Goal: Transaction & Acquisition: Purchase product/service

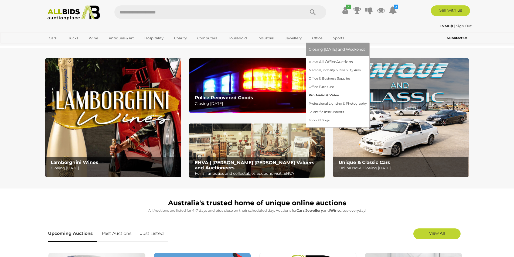
click at [319, 95] on link "Pro Audio & Video" at bounding box center [338, 95] width 58 height 8
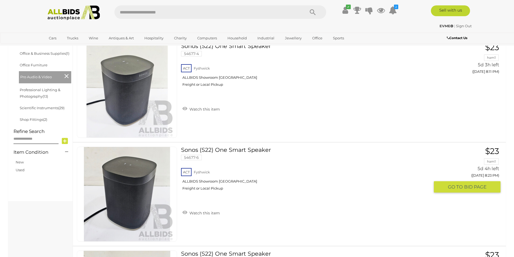
scroll to position [189, 0]
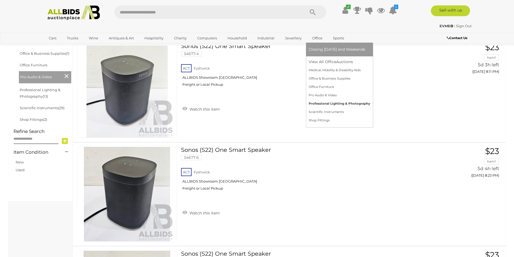
click at [318, 103] on link "Professional Lighting & Photography" at bounding box center [340, 104] width 62 height 8
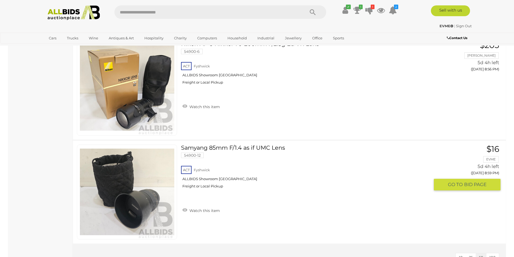
scroll to position [1161, 0]
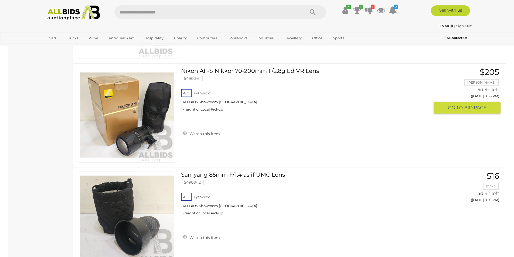
click at [223, 72] on link "Nikon AF-S Nikkor 70-200mm F/2.8g Ed VR Lens 54900-6 ACT Fyshwick ALLBIDS Showr…" at bounding box center [307, 92] width 245 height 48
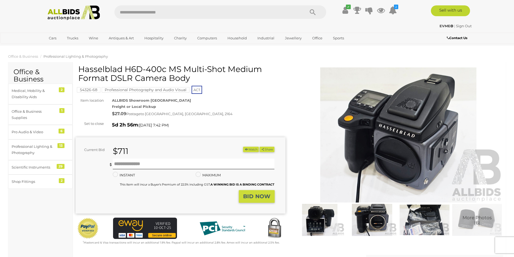
click at [322, 224] on img at bounding box center [320, 220] width 50 height 32
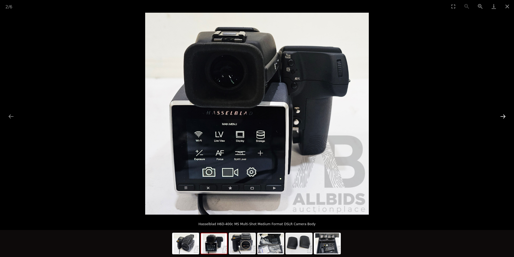
click at [504, 116] on button "Next slide" at bounding box center [503, 116] width 11 height 11
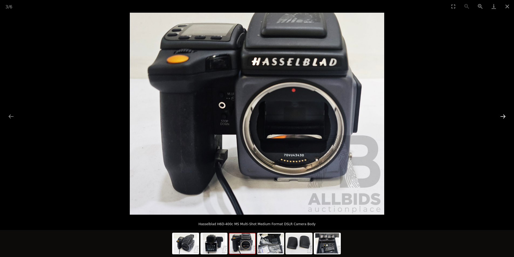
click at [504, 117] on button "Next slide" at bounding box center [503, 116] width 11 height 11
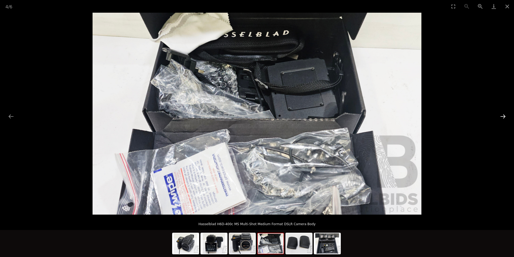
click at [503, 118] on button "Next slide" at bounding box center [503, 116] width 11 height 11
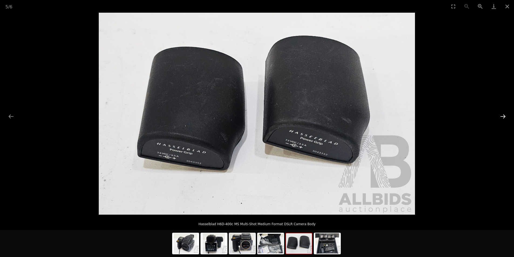
click at [503, 118] on button "Next slide" at bounding box center [503, 116] width 11 height 11
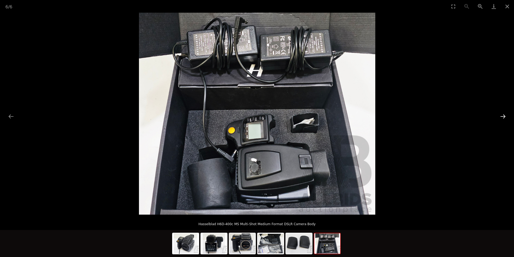
click at [503, 119] on button "Next slide" at bounding box center [503, 116] width 11 height 11
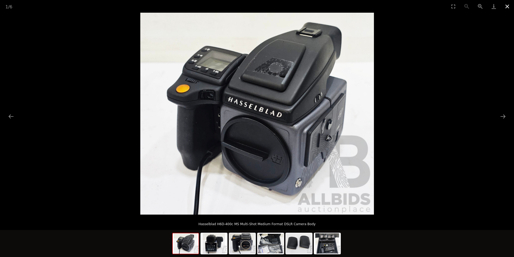
click at [510, 9] on button "Close gallery" at bounding box center [508, 6] width 14 height 13
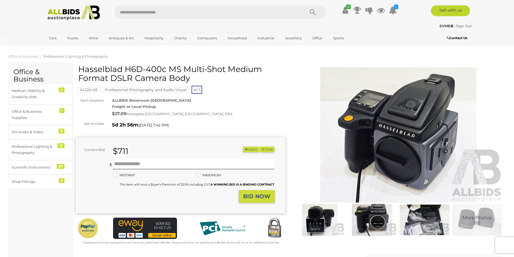
drag, startPoint x: 78, startPoint y: 69, endPoint x: 179, endPoint y: 70, distance: 101.0
click at [179, 70] on h1 "Hasselblad H6D-400c MS Multi-Shot Medium Format DSLR Camera Body" at bounding box center [181, 74] width 206 height 18
copy h1 "Hasselblad H6D-400c MS"
click at [138, 163] on input "text" at bounding box center [194, 164] width 162 height 11
type input "***"
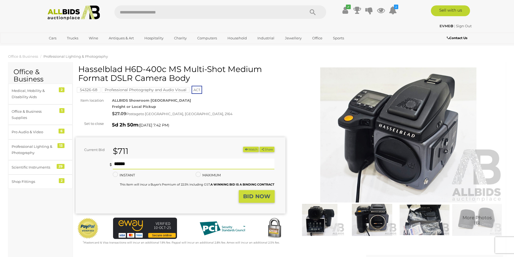
click at [436, 134] on img at bounding box center [399, 135] width 210 height 135
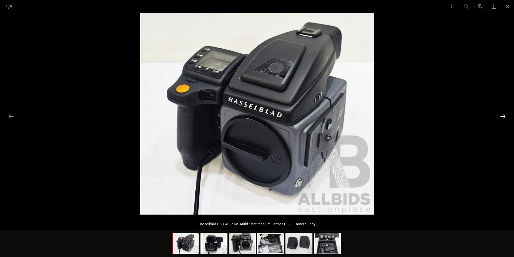
click at [503, 117] on button "Next slide" at bounding box center [503, 116] width 11 height 11
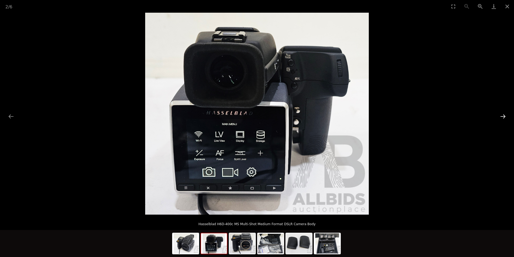
click at [503, 117] on button "Next slide" at bounding box center [503, 116] width 11 height 11
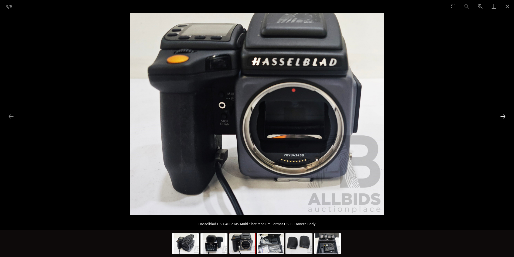
click at [503, 117] on button "Next slide" at bounding box center [503, 116] width 11 height 11
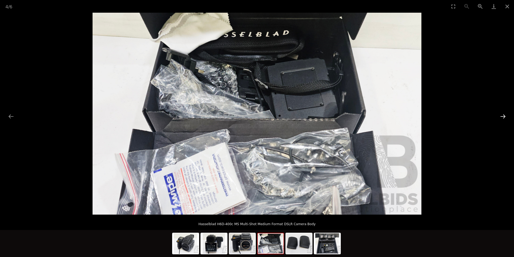
click at [503, 117] on button "Next slide" at bounding box center [503, 116] width 11 height 11
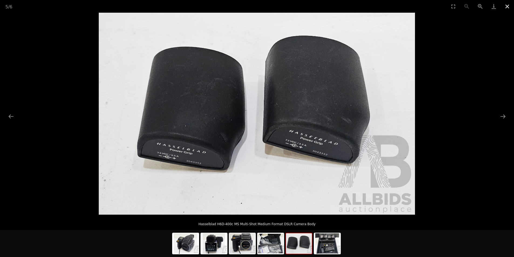
click at [508, 8] on button "Close gallery" at bounding box center [508, 6] width 14 height 13
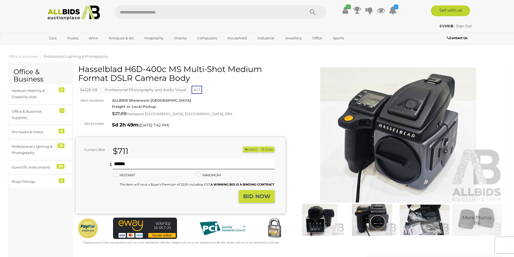
click at [422, 127] on img at bounding box center [399, 135] width 210 height 135
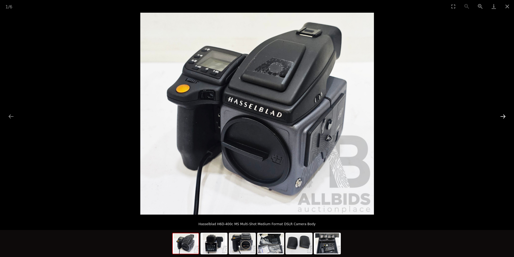
click at [504, 115] on button "Next slide" at bounding box center [503, 116] width 11 height 11
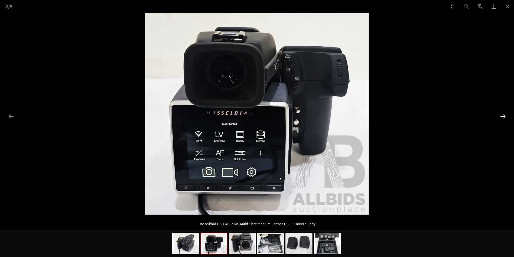
click at [504, 115] on button "Next slide" at bounding box center [503, 116] width 11 height 11
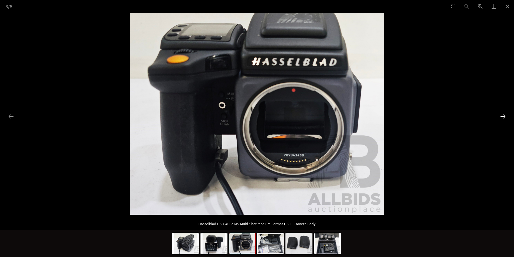
click at [504, 115] on button "Next slide" at bounding box center [503, 116] width 11 height 11
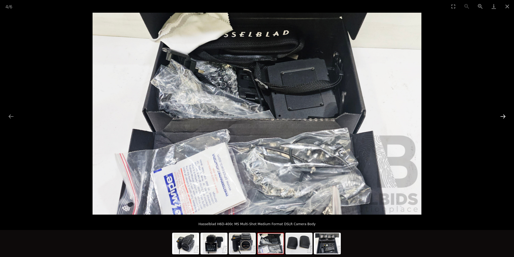
click at [503, 116] on button "Next slide" at bounding box center [503, 116] width 11 height 11
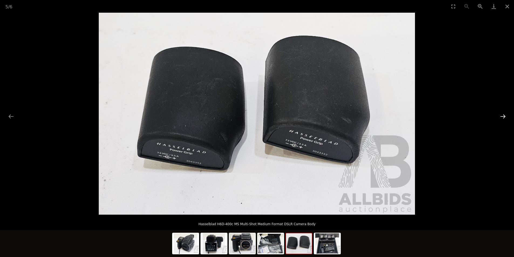
click at [503, 116] on button "Next slide" at bounding box center [503, 116] width 11 height 11
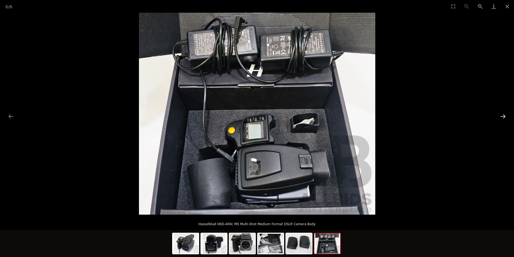
click at [503, 116] on button "Next slide" at bounding box center [503, 116] width 11 height 11
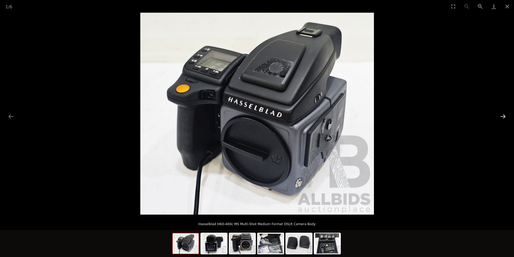
click at [503, 116] on button "Next slide" at bounding box center [503, 116] width 11 height 11
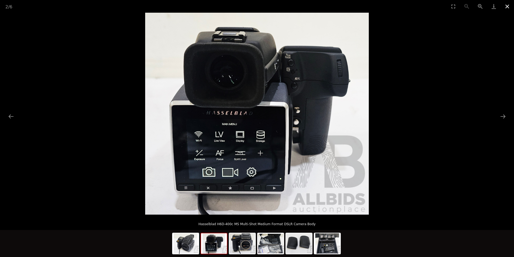
click at [507, 8] on button "Close gallery" at bounding box center [508, 6] width 14 height 13
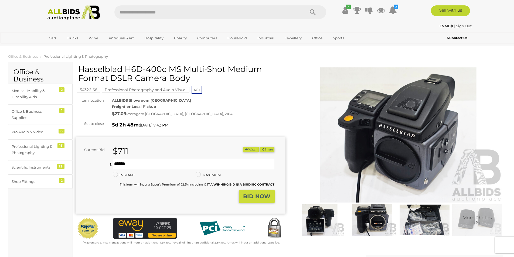
click at [250, 197] on strong "BID NOW" at bounding box center [256, 196] width 27 height 6
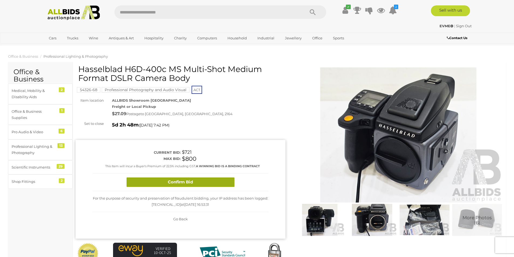
click at [185, 184] on button "Confirm Bid" at bounding box center [181, 182] width 108 height 9
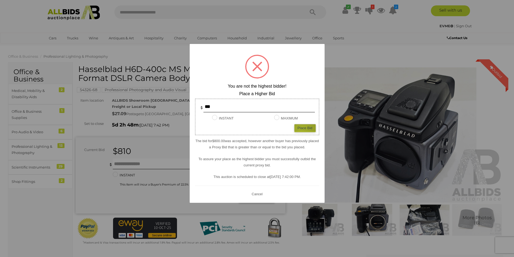
click at [301, 129] on div "Place Bid" at bounding box center [305, 128] width 21 height 8
type input "***"
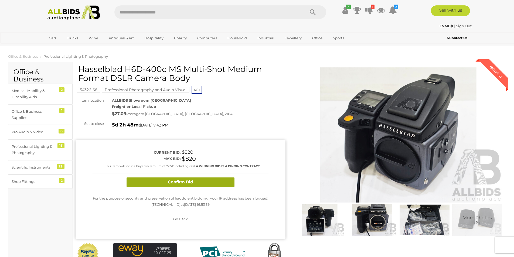
click at [183, 184] on button "Confirm Bid" at bounding box center [181, 182] width 108 height 9
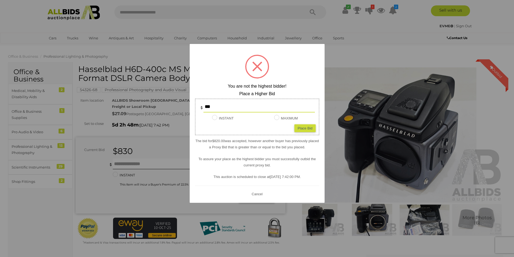
click at [299, 129] on div "Place Bid" at bounding box center [305, 128] width 21 height 8
type input "***"
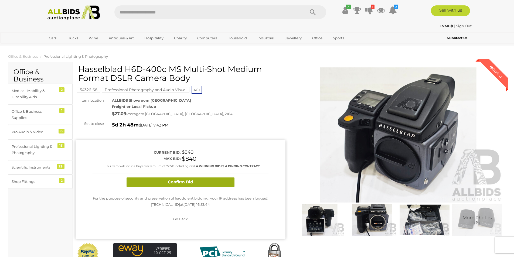
click at [195, 185] on button "Confirm Bid" at bounding box center [181, 182] width 108 height 9
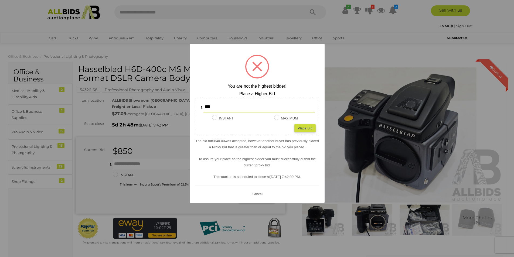
click at [302, 125] on div "Place Bid" at bounding box center [305, 128] width 21 height 8
type input "***"
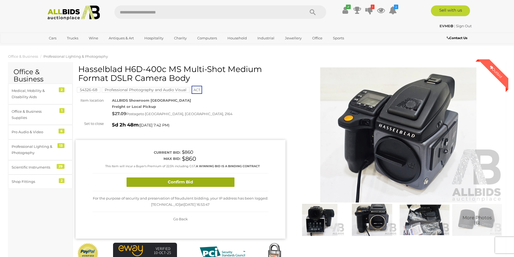
click at [219, 183] on button "Confirm Bid" at bounding box center [181, 182] width 108 height 9
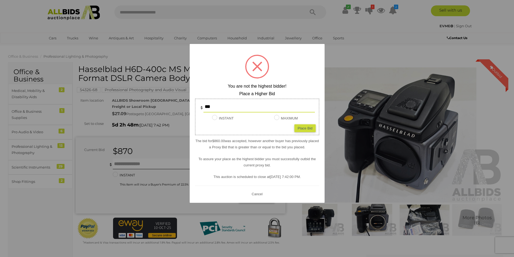
click at [305, 129] on div "Place Bid" at bounding box center [305, 128] width 21 height 8
type input "***"
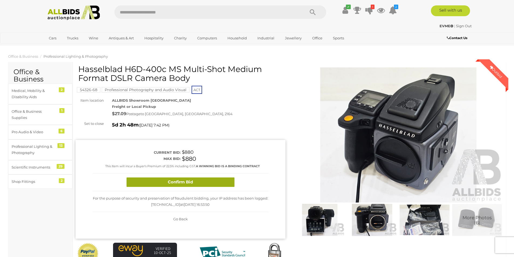
click at [213, 181] on button "Confirm Bid" at bounding box center [181, 182] width 108 height 9
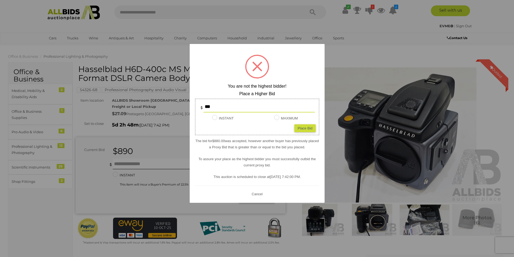
click at [303, 131] on div "Place Bid" at bounding box center [305, 128] width 21 height 8
type input "***"
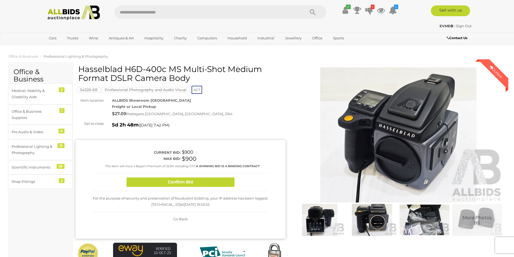
click at [204, 180] on button "Confirm Bid" at bounding box center [181, 182] width 108 height 9
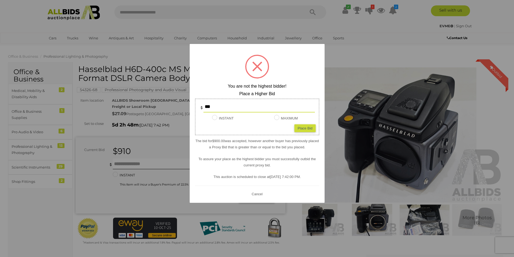
click at [299, 132] on div "Place Bid" at bounding box center [305, 128] width 21 height 8
type input "***"
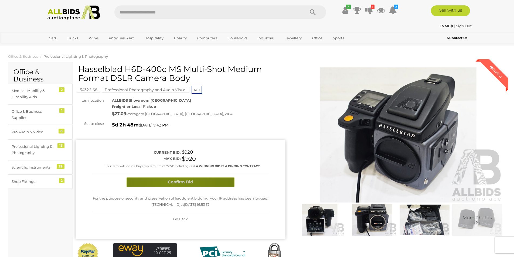
click at [173, 184] on button "Confirm Bid" at bounding box center [181, 182] width 108 height 9
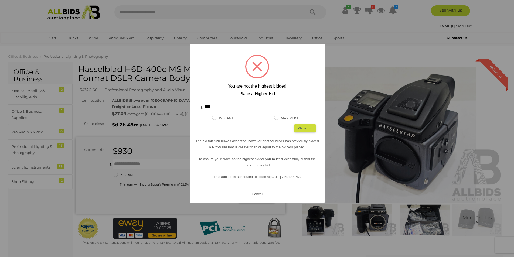
click at [302, 129] on div "Place Bid" at bounding box center [305, 128] width 21 height 8
type input "***"
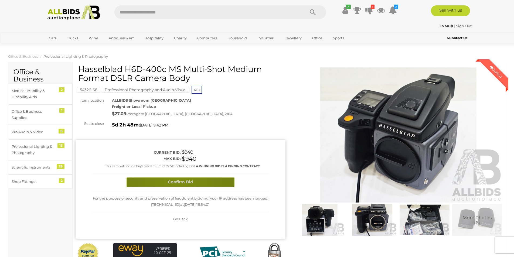
click at [176, 182] on button "Confirm Bid" at bounding box center [181, 182] width 108 height 9
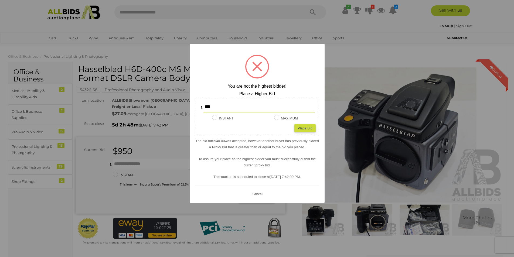
click at [297, 129] on div "Place Bid" at bounding box center [305, 128] width 21 height 8
type input "***"
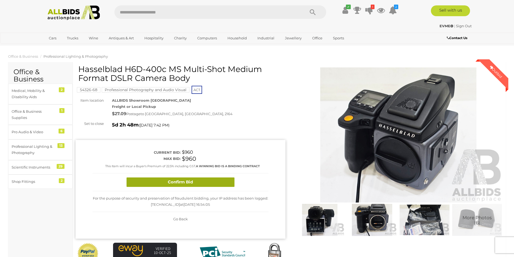
click at [174, 185] on button "Confirm Bid" at bounding box center [181, 182] width 108 height 9
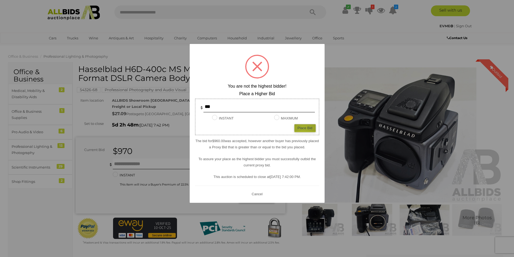
click at [303, 129] on div "Place Bid" at bounding box center [305, 128] width 21 height 8
type input "***"
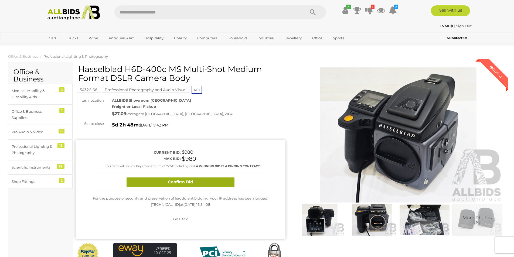
click at [191, 184] on button "Confirm Bid" at bounding box center [181, 182] width 108 height 9
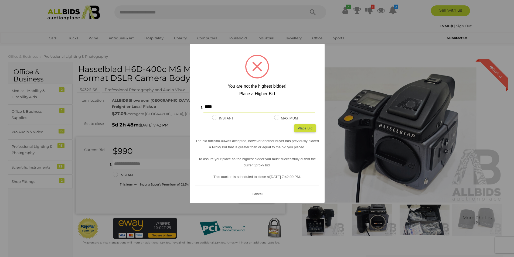
click at [301, 129] on div "Place Bid" at bounding box center [305, 128] width 21 height 8
type input "****"
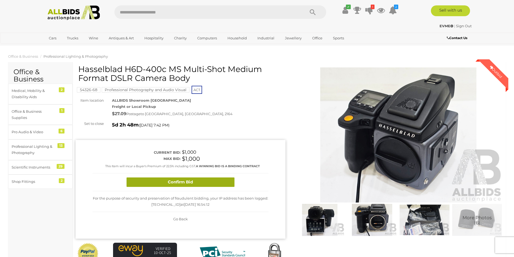
click at [189, 182] on button "Confirm Bid" at bounding box center [181, 182] width 108 height 9
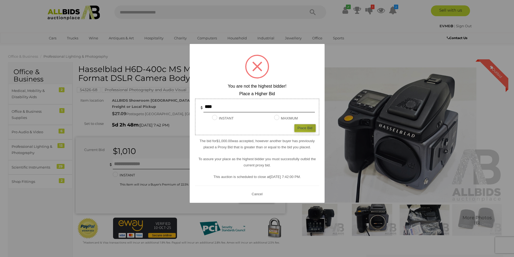
click at [301, 127] on div "Place Bid" at bounding box center [305, 128] width 21 height 8
type input "****"
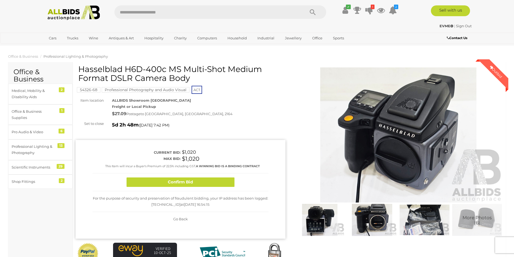
click at [185, 184] on button "Confirm Bid" at bounding box center [181, 182] width 108 height 9
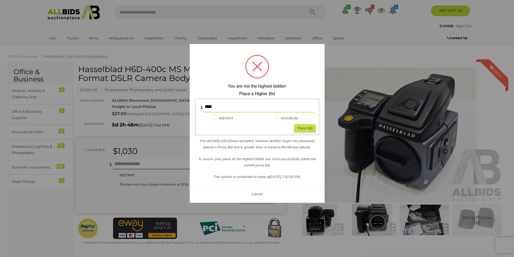
click at [302, 127] on div "Place Bid" at bounding box center [305, 128] width 21 height 8
type input "****"
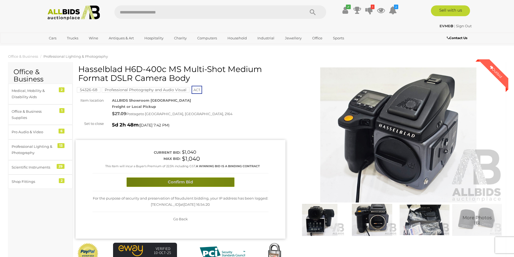
click at [197, 180] on button "Confirm Bid" at bounding box center [181, 182] width 108 height 9
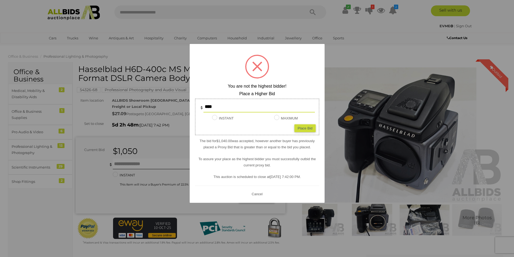
click at [259, 193] on button "Cancel" at bounding box center [257, 194] width 14 height 7
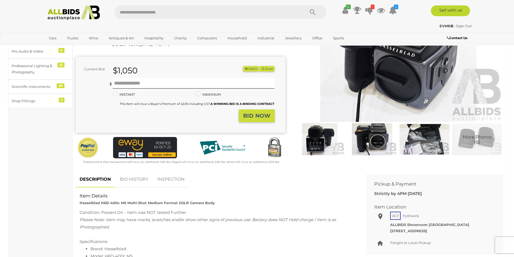
scroll to position [81, 0]
click at [130, 179] on link "BID HISTORY" at bounding box center [134, 179] width 37 height 16
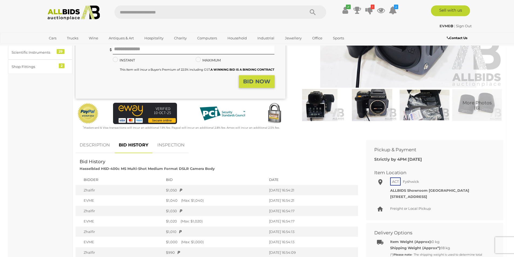
scroll to position [0, 0]
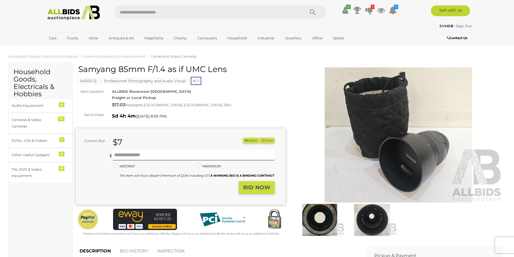
click at [425, 157] on img at bounding box center [399, 135] width 210 height 135
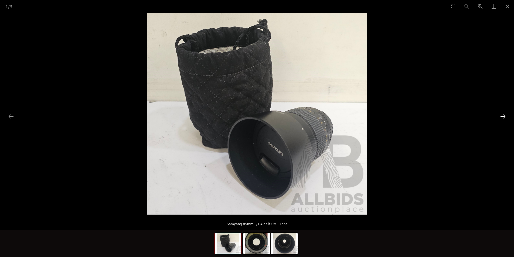
click at [501, 116] on button "Next slide" at bounding box center [503, 116] width 11 height 11
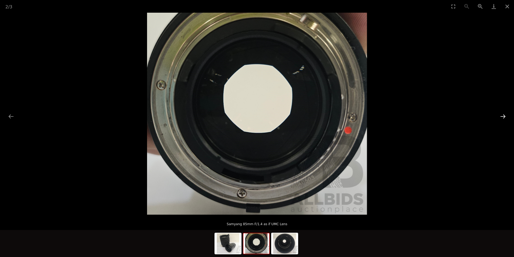
click at [501, 116] on button "Next slide" at bounding box center [503, 116] width 11 height 11
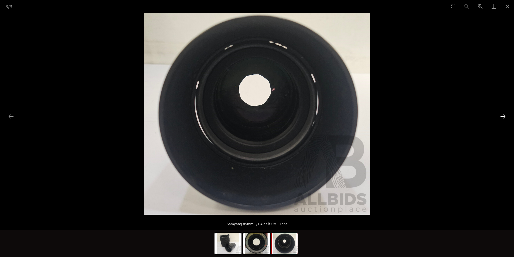
click at [501, 116] on button "Next slide" at bounding box center [503, 116] width 11 height 11
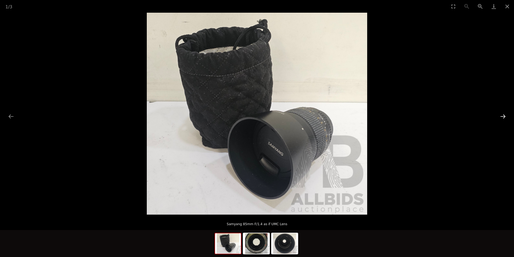
click at [500, 117] on button "Next slide" at bounding box center [503, 116] width 11 height 11
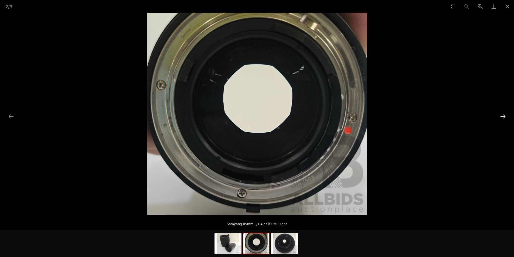
click at [500, 117] on button "Next slide" at bounding box center [503, 116] width 11 height 11
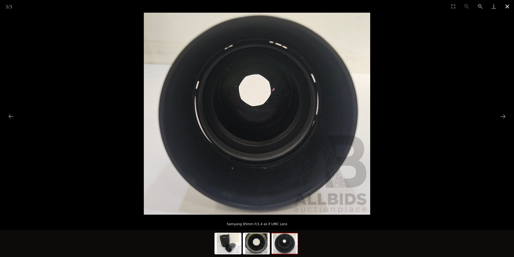
drag, startPoint x: 508, startPoint y: 6, endPoint x: 506, endPoint y: 11, distance: 5.5
click at [508, 6] on button "Close gallery" at bounding box center [508, 6] width 14 height 13
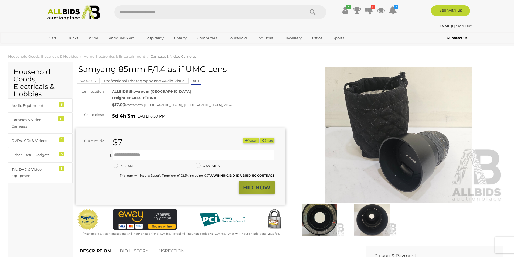
click at [259, 189] on strong "BID NOW" at bounding box center [256, 187] width 27 height 6
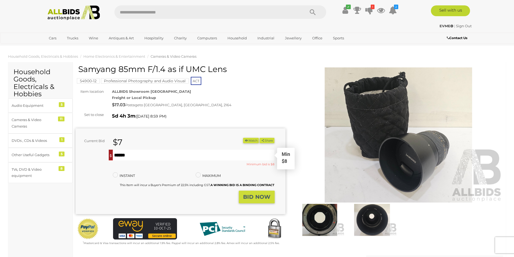
click at [139, 156] on input "text" at bounding box center [194, 155] width 162 height 11
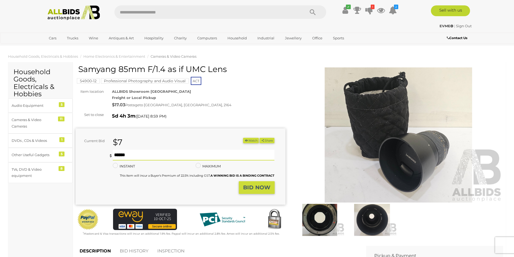
type input "**"
click at [252, 187] on strong "BID NOW" at bounding box center [256, 187] width 27 height 6
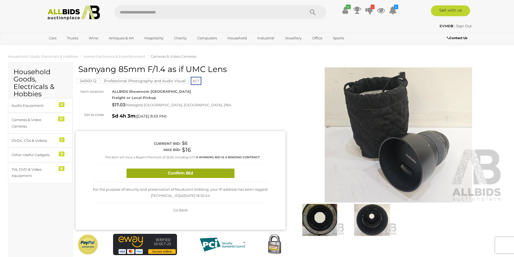
click at [195, 176] on button "Confirm Bid" at bounding box center [181, 173] width 108 height 9
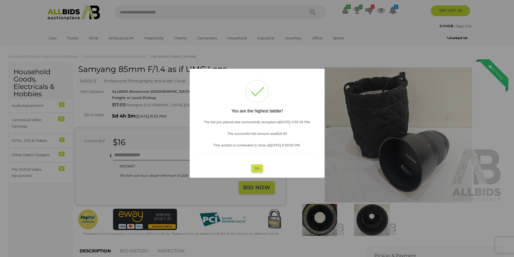
click at [259, 170] on button "OK" at bounding box center [257, 168] width 12 height 8
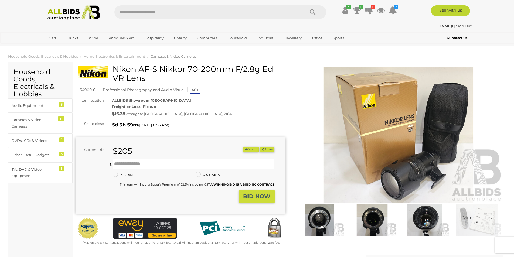
drag, startPoint x: 114, startPoint y: 68, endPoint x: 147, endPoint y: 81, distance: 35.3
click at [150, 81] on h1 "Nikon AF-S Nikkor 70-200mm F/2.8g Ed VR Lens" at bounding box center [181, 74] width 206 height 18
click at [322, 220] on img at bounding box center [320, 220] width 50 height 32
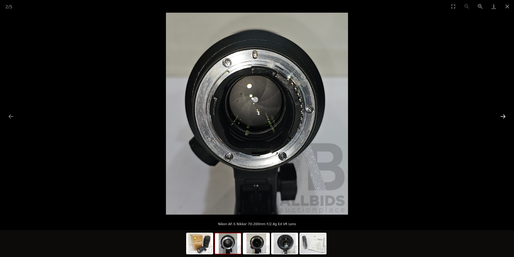
click at [503, 116] on button "Next slide" at bounding box center [503, 116] width 11 height 11
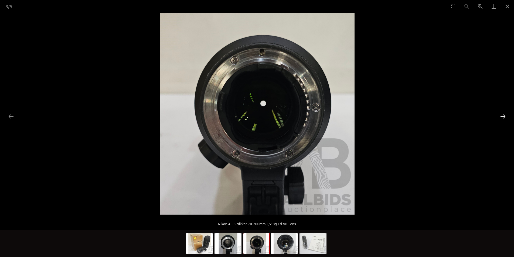
click at [503, 116] on button "Next slide" at bounding box center [503, 116] width 11 height 11
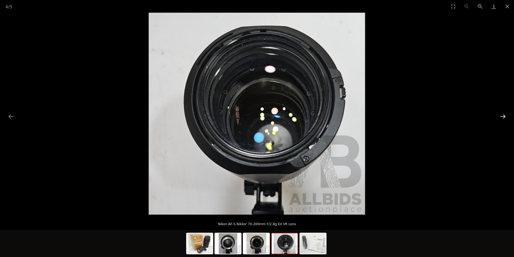
click at [503, 116] on button "Next slide" at bounding box center [503, 116] width 11 height 11
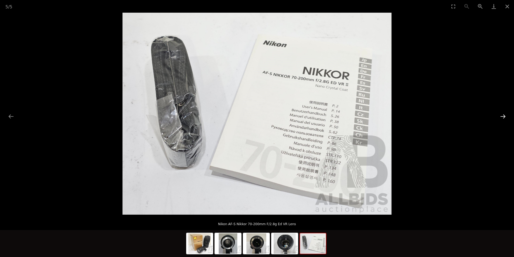
click at [502, 117] on button "Next slide" at bounding box center [503, 116] width 11 height 11
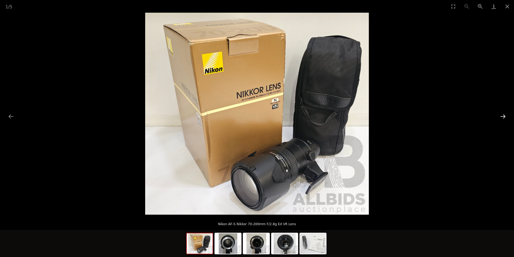
click at [502, 117] on button "Next slide" at bounding box center [503, 116] width 11 height 11
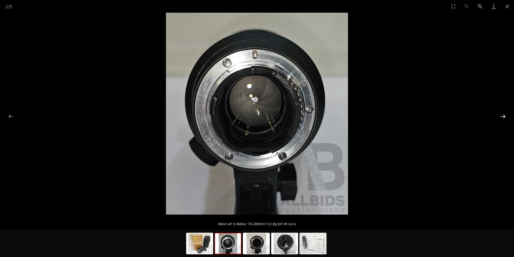
click at [502, 117] on button "Next slide" at bounding box center [503, 116] width 11 height 11
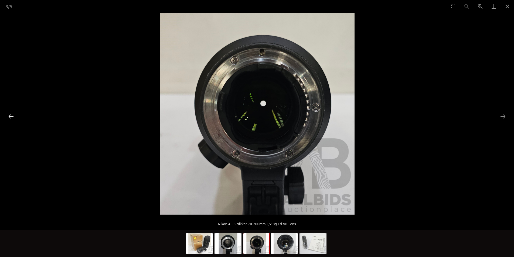
click at [10, 116] on button "Previous slide" at bounding box center [10, 116] width 11 height 11
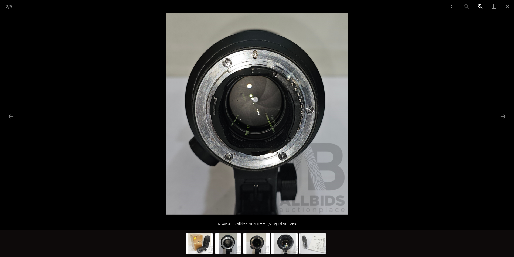
click at [480, 6] on button "Zoom in" at bounding box center [481, 6] width 14 height 13
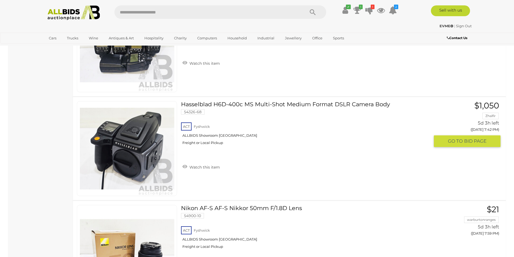
scroll to position [575, 0]
